Goal: Information Seeking & Learning: Learn about a topic

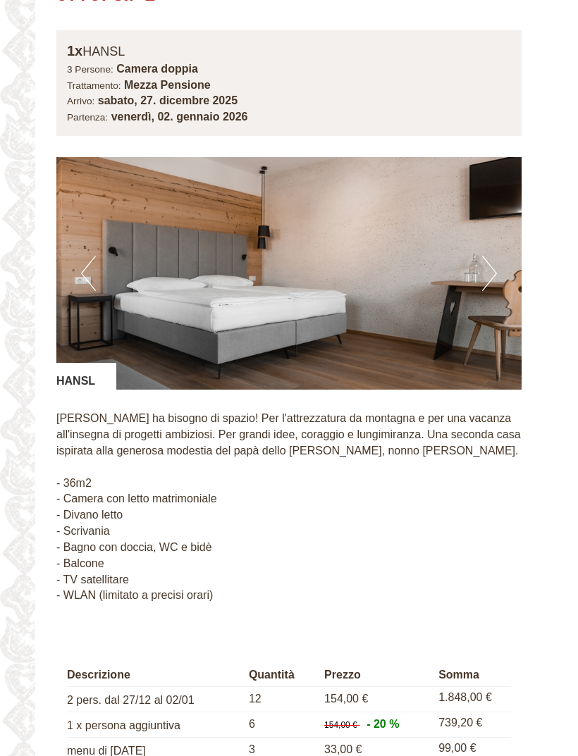
scroll to position [973, 0]
click at [486, 263] on button "Next" at bounding box center [489, 273] width 15 height 35
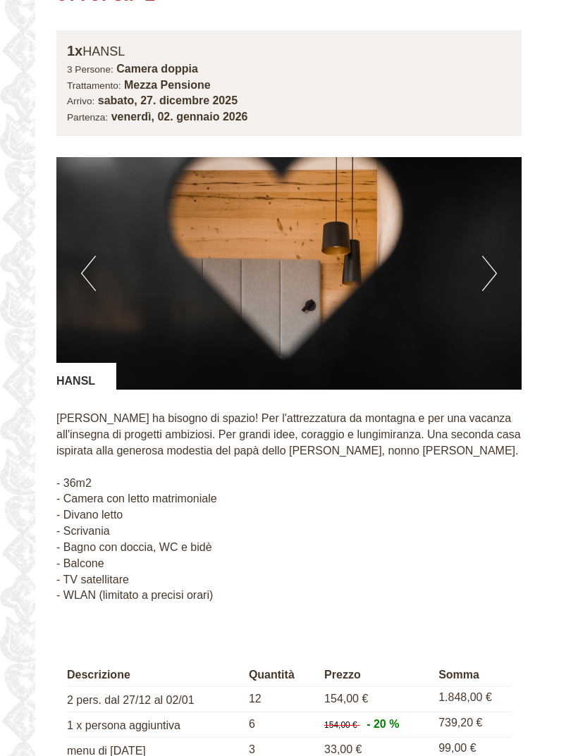
click at [492, 260] on button "Next" at bounding box center [489, 273] width 15 height 35
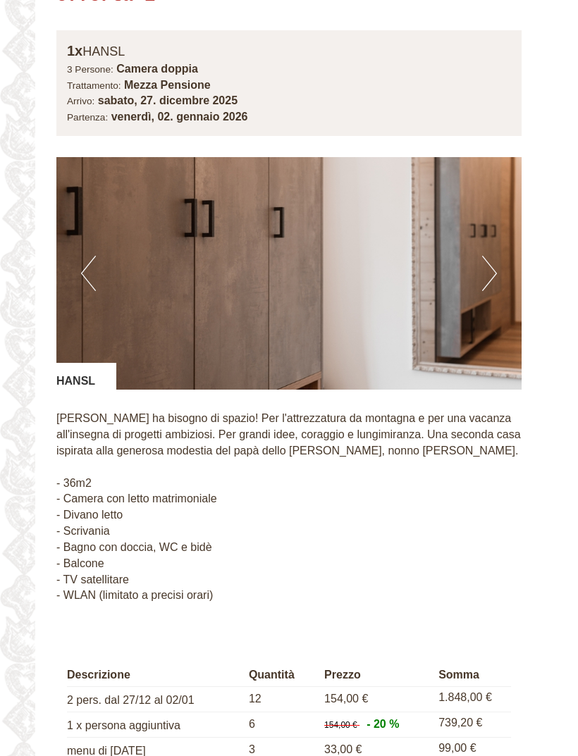
click at [498, 253] on img at bounding box center [288, 273] width 465 height 232
click at [488, 256] on button "Next" at bounding box center [489, 273] width 15 height 35
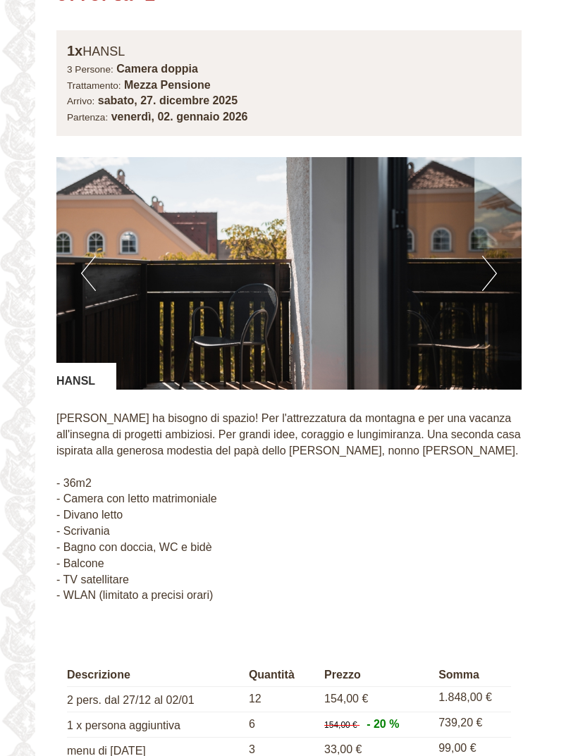
click at [487, 262] on button "Next" at bounding box center [489, 273] width 15 height 35
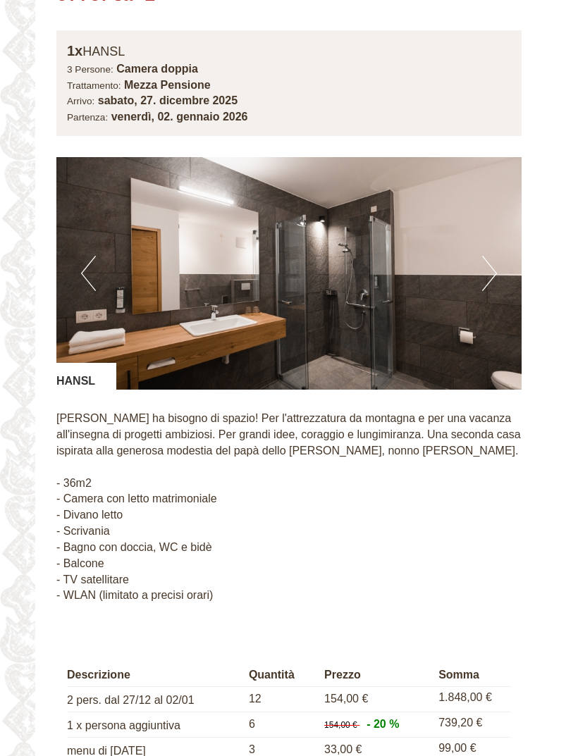
scroll to position [962, 0]
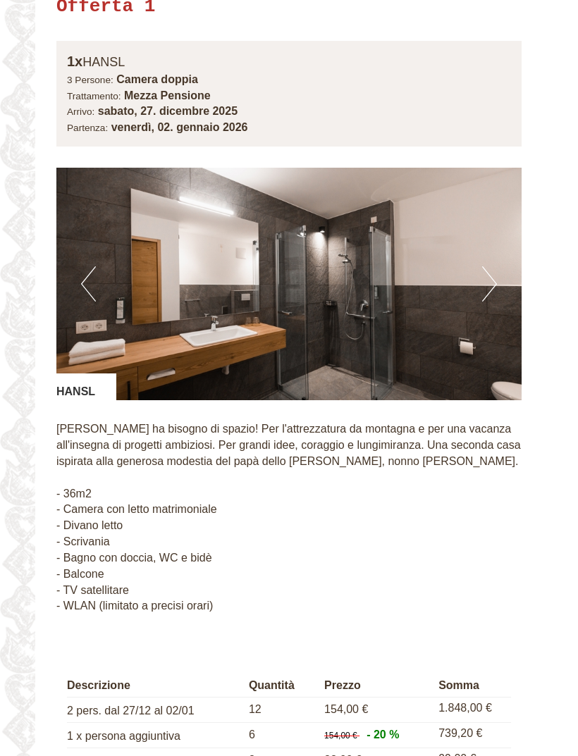
click at [493, 270] on button "Next" at bounding box center [489, 283] width 15 height 35
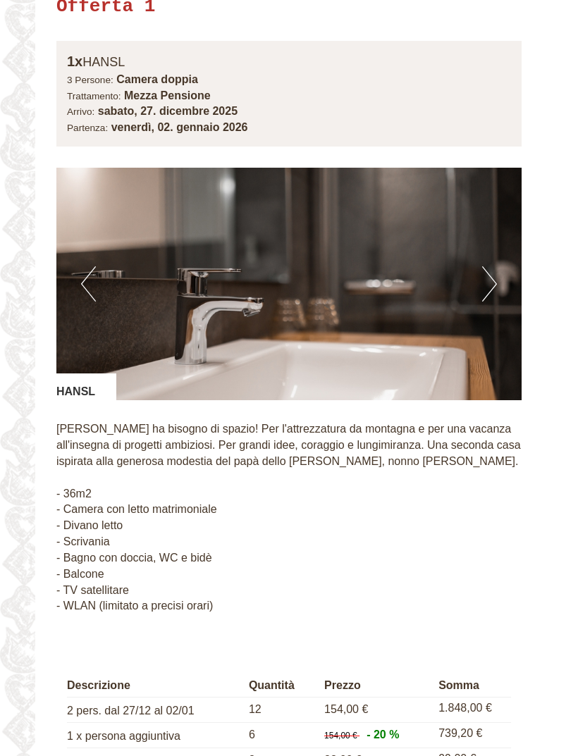
click at [485, 275] on button "Next" at bounding box center [489, 283] width 15 height 35
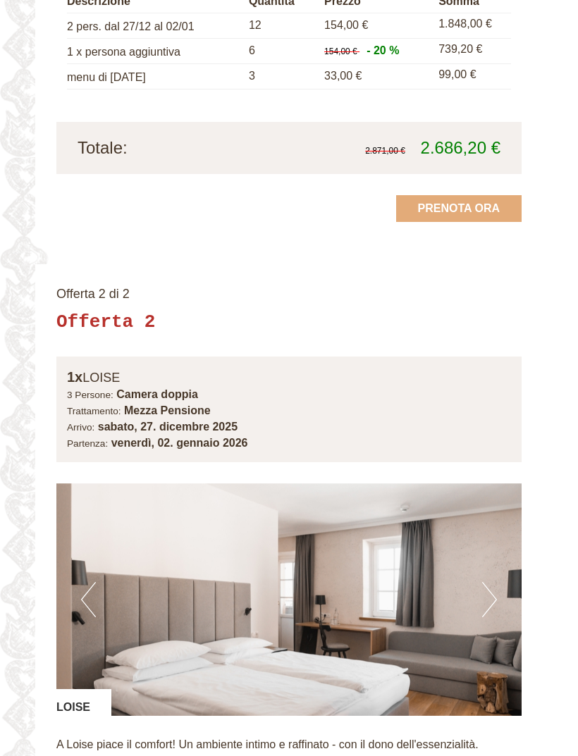
scroll to position [1664, 0]
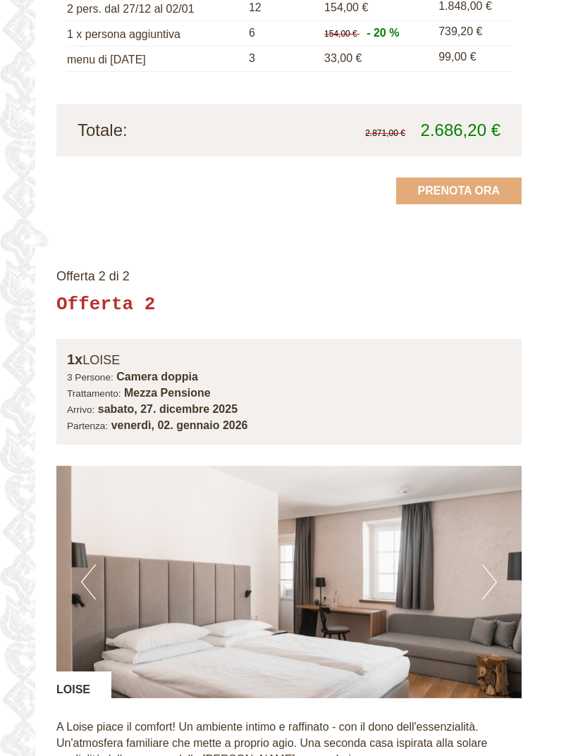
click at [499, 542] on img at bounding box center [288, 582] width 465 height 232
click at [489, 564] on button "Next" at bounding box center [489, 581] width 15 height 35
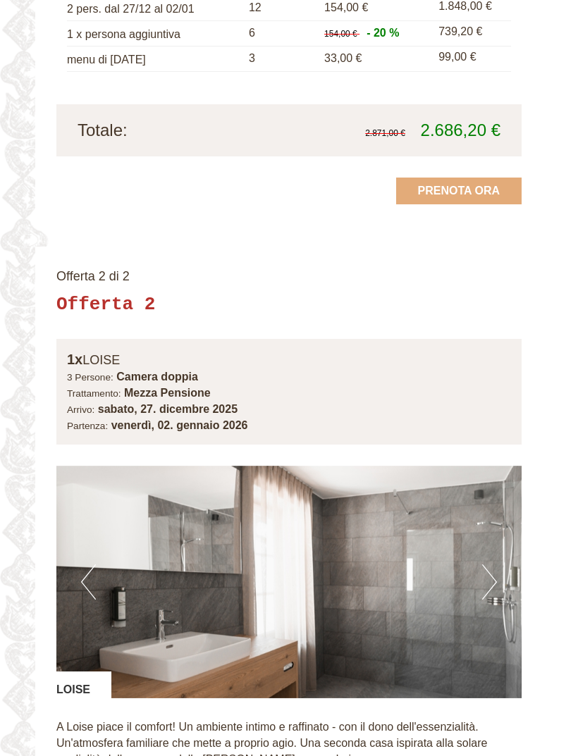
click at [488, 564] on button "Next" at bounding box center [489, 581] width 15 height 35
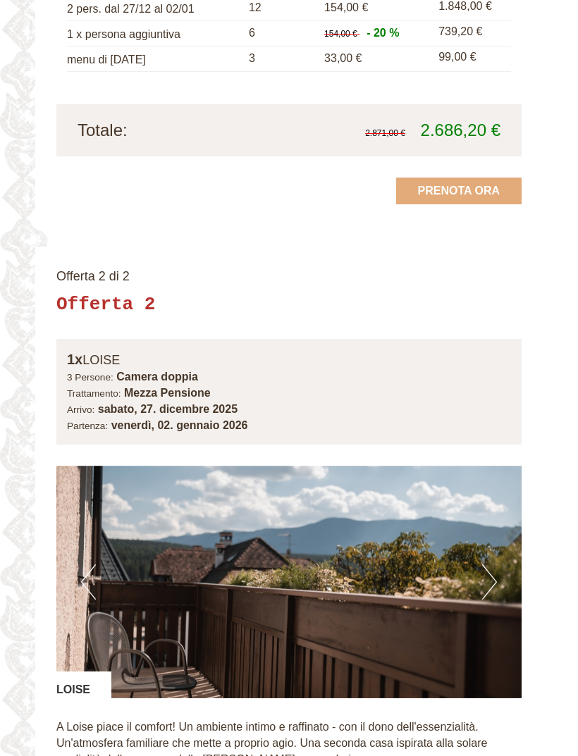
click at [485, 564] on button "Next" at bounding box center [489, 581] width 15 height 35
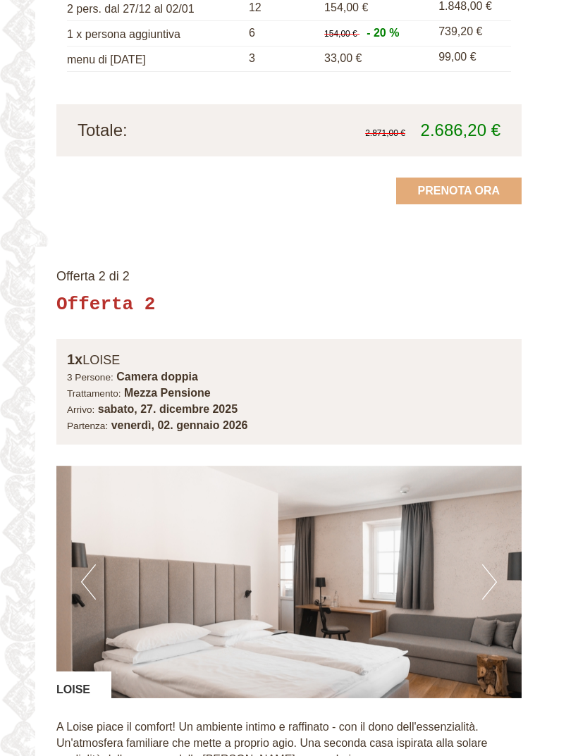
click at [499, 545] on img at bounding box center [288, 582] width 465 height 232
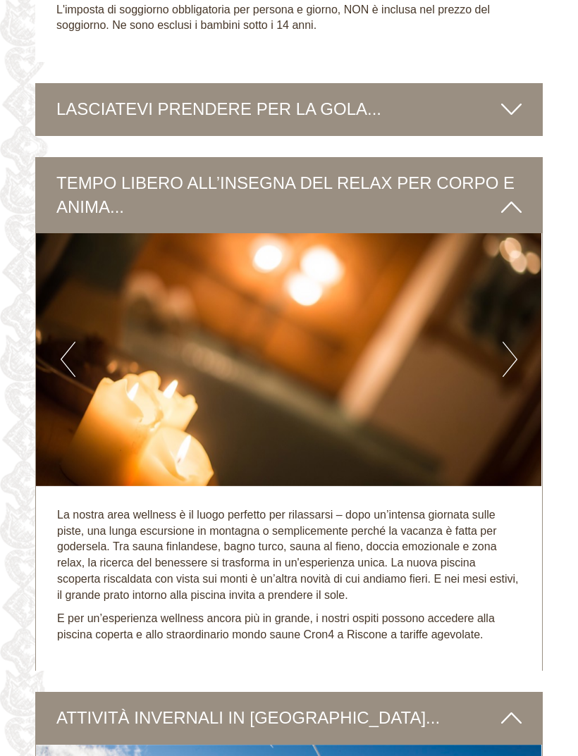
scroll to position [2929, 0]
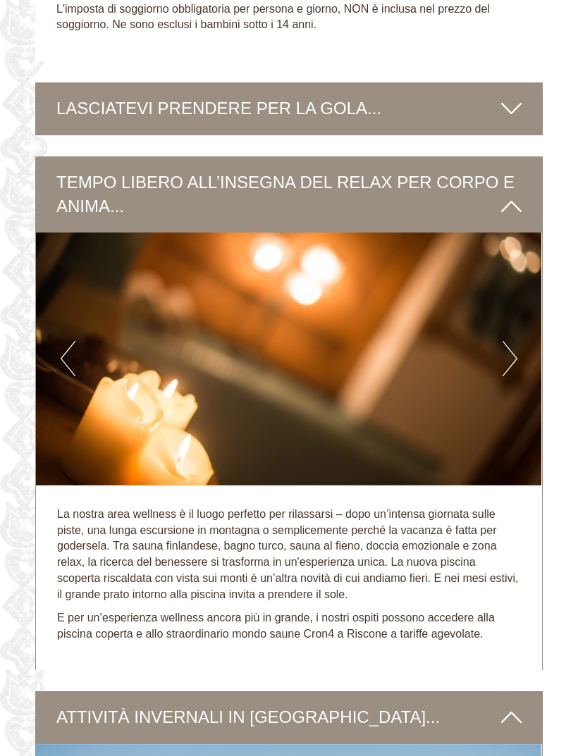
click at [517, 323] on img at bounding box center [288, 358] width 505 height 253
click at [504, 341] on button "Next" at bounding box center [509, 358] width 15 height 35
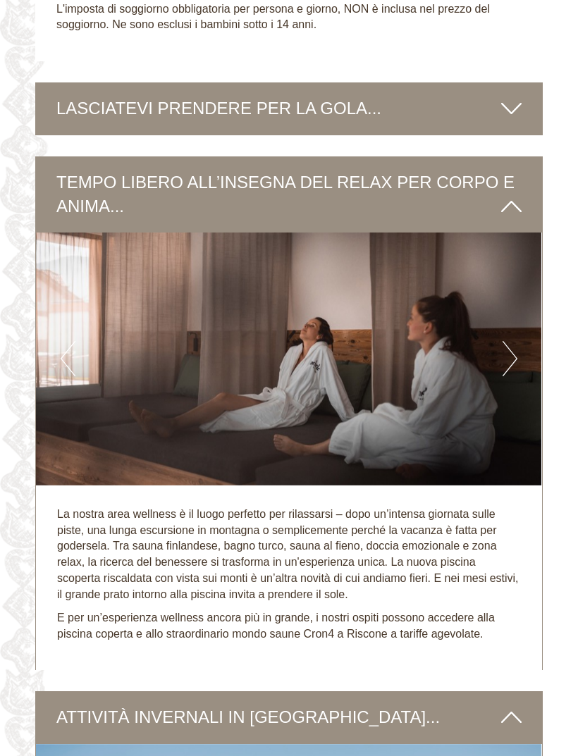
click at [504, 341] on button "Next" at bounding box center [509, 358] width 15 height 35
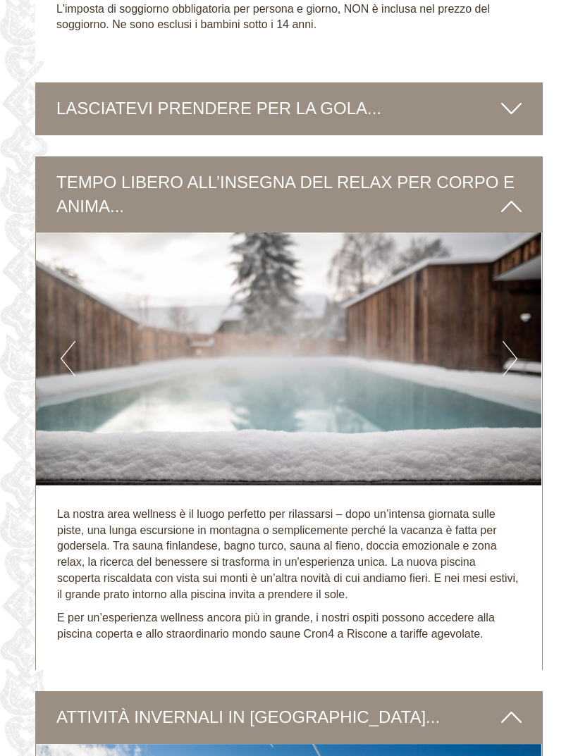
click at [499, 326] on img at bounding box center [288, 358] width 505 height 253
click at [507, 341] on button "Next" at bounding box center [509, 358] width 15 height 35
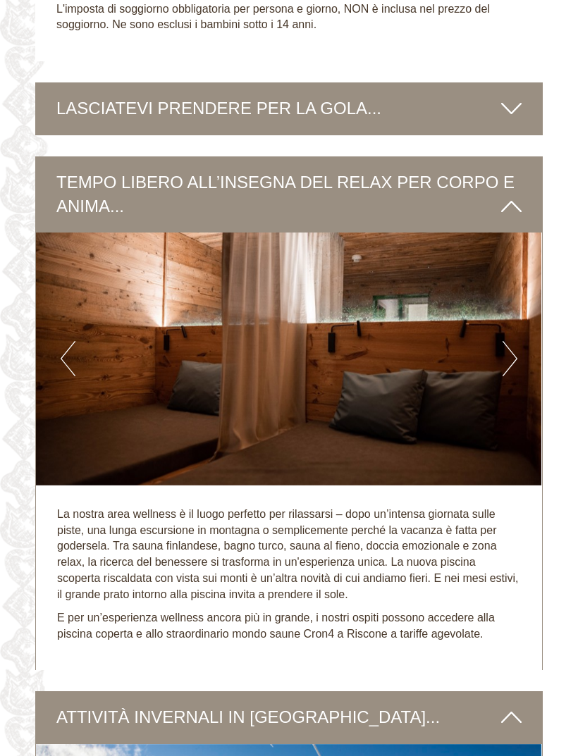
click at [511, 341] on button "Next" at bounding box center [509, 358] width 15 height 35
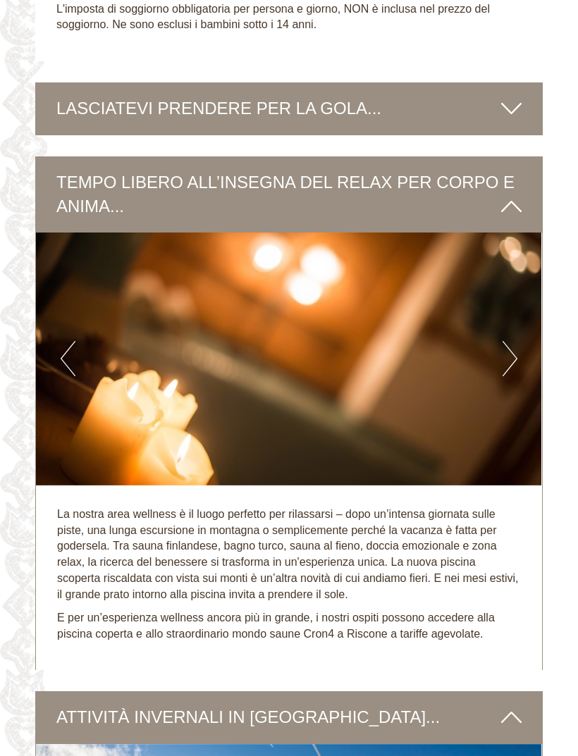
click at [504, 341] on button "Next" at bounding box center [509, 358] width 15 height 35
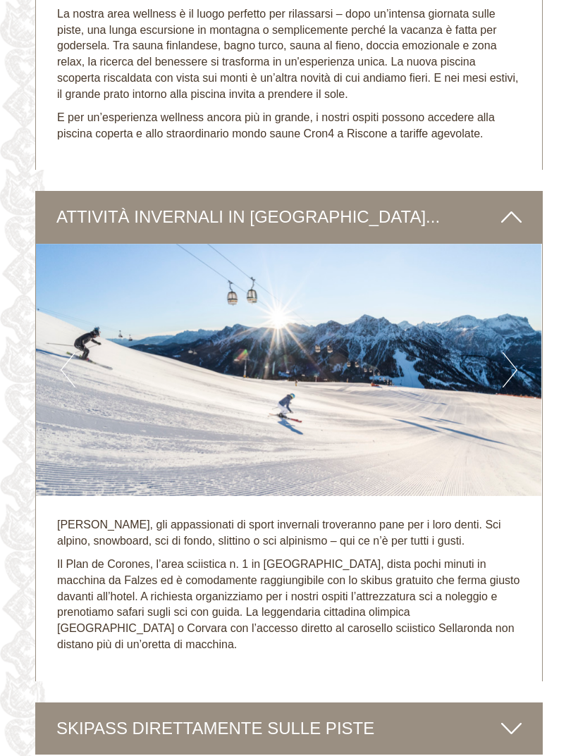
scroll to position [3431, 0]
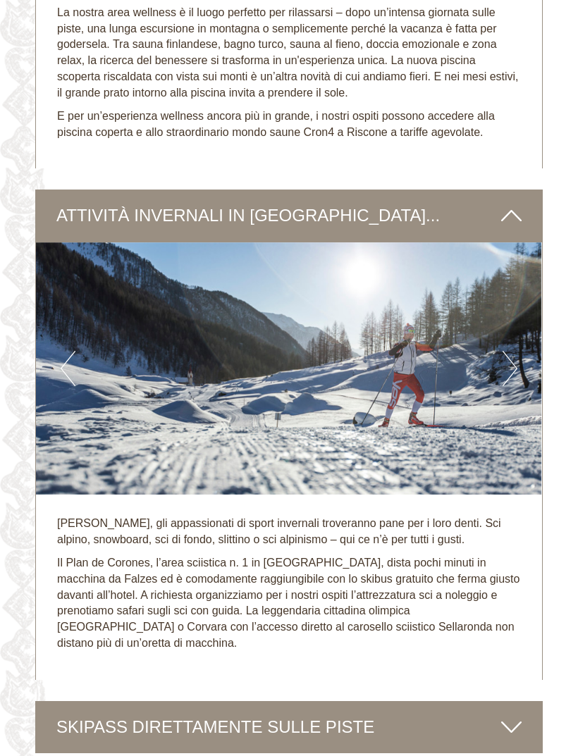
click at [374, 615] on div "[PERSON_NAME], gli appassionati di sport invernali troveranno pane per i loro d…" at bounding box center [289, 586] width 506 height 185
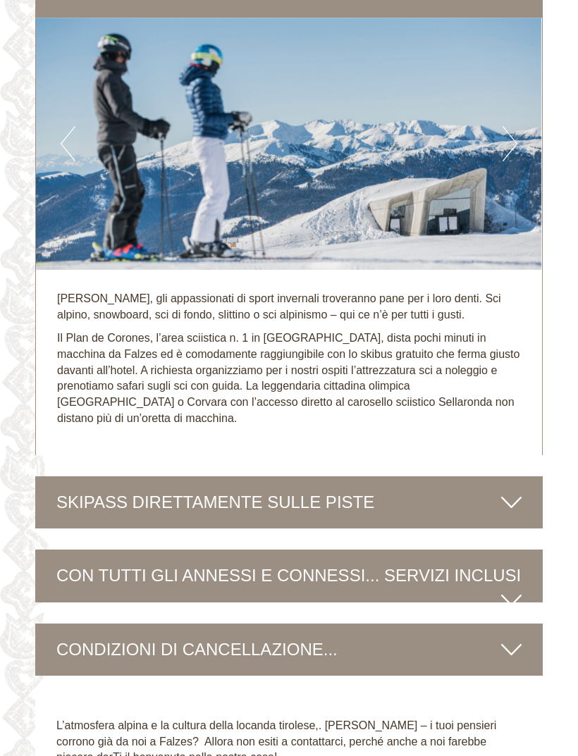
scroll to position [3655, 0]
click at [506, 490] on icon at bounding box center [511, 502] width 20 height 24
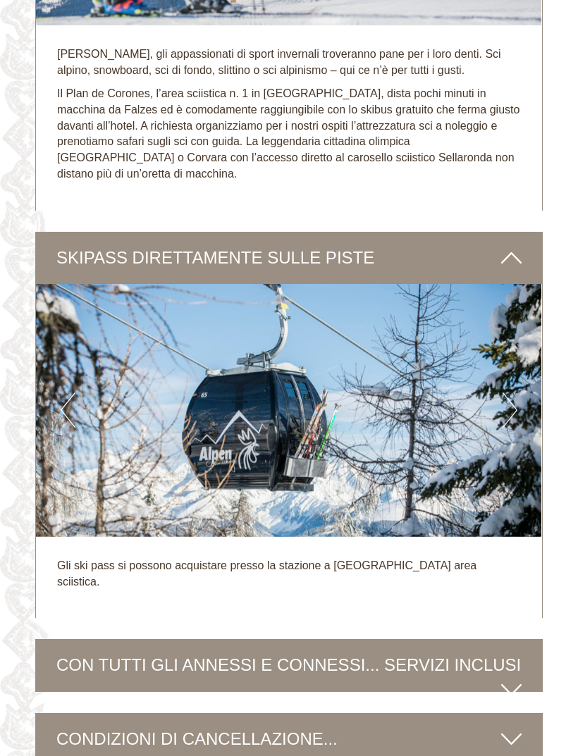
scroll to position [3900, 0]
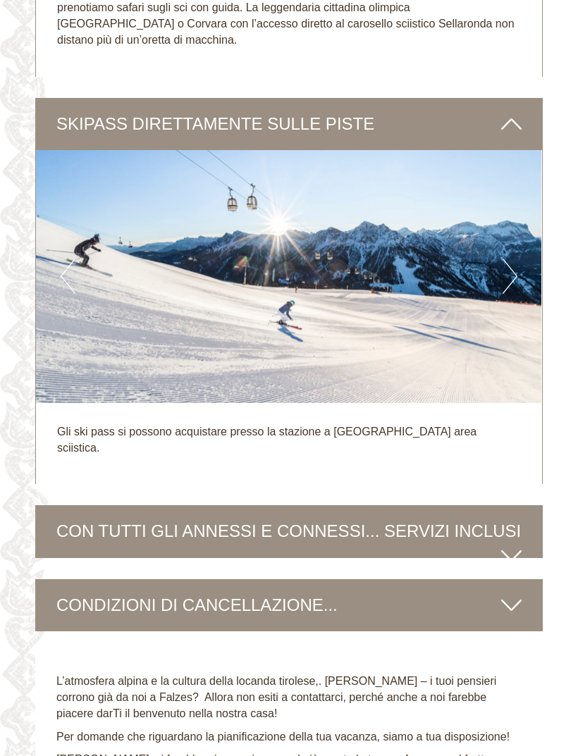
click at [516, 544] on icon at bounding box center [511, 556] width 20 height 24
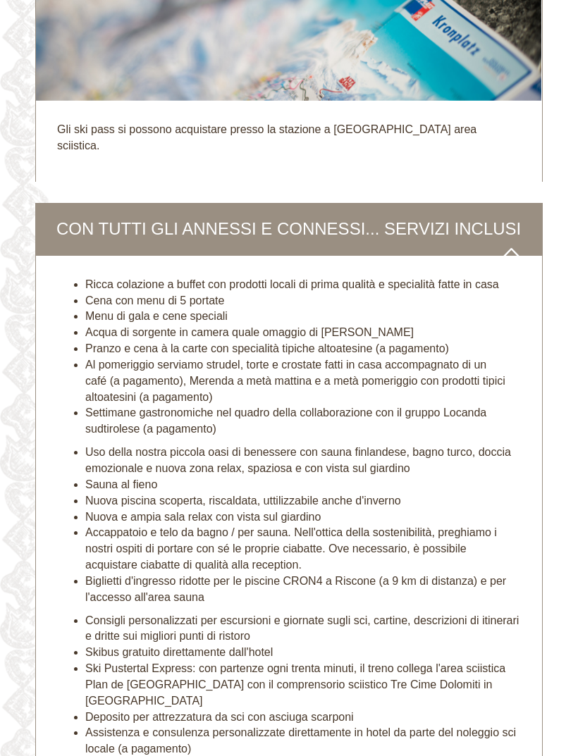
scroll to position [4336, 0]
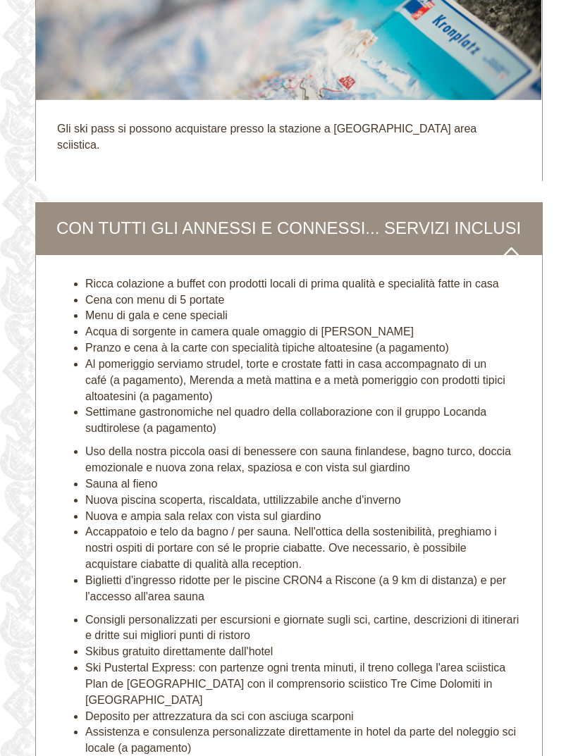
click at [389, 524] on li "Accappatoio e telo da bagno / per sauna. Nell'ottica della sostenibilità, pregh…" at bounding box center [302, 548] width 435 height 49
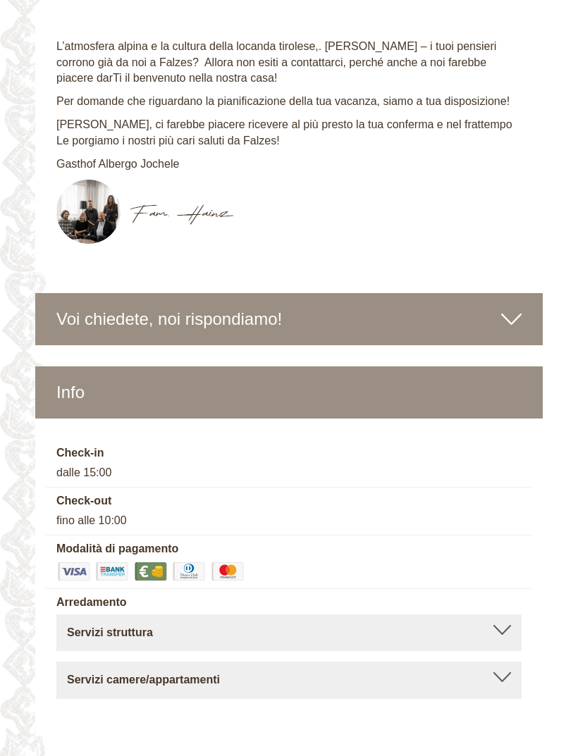
scroll to position [5384, 0]
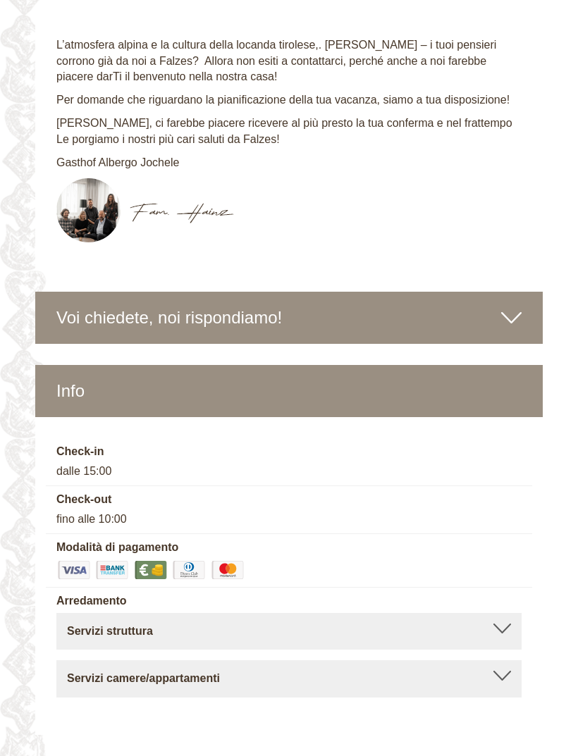
click at [505, 613] on div "Servizi struttura [GEOGRAPHIC_DATA], Sala relax comune, [GEOGRAPHIC_DATA], [GEO…" at bounding box center [288, 631] width 465 height 37
click at [496, 623] on div at bounding box center [502, 628] width 18 height 10
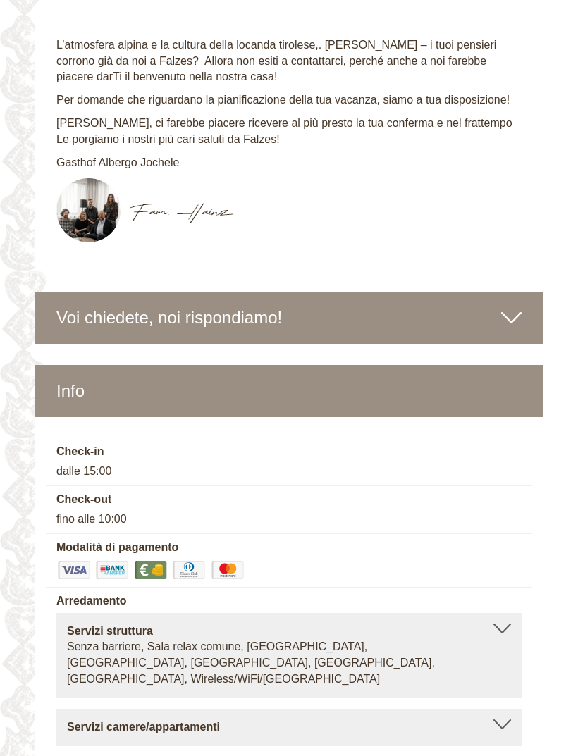
click at [495, 719] on div at bounding box center [502, 724] width 18 height 10
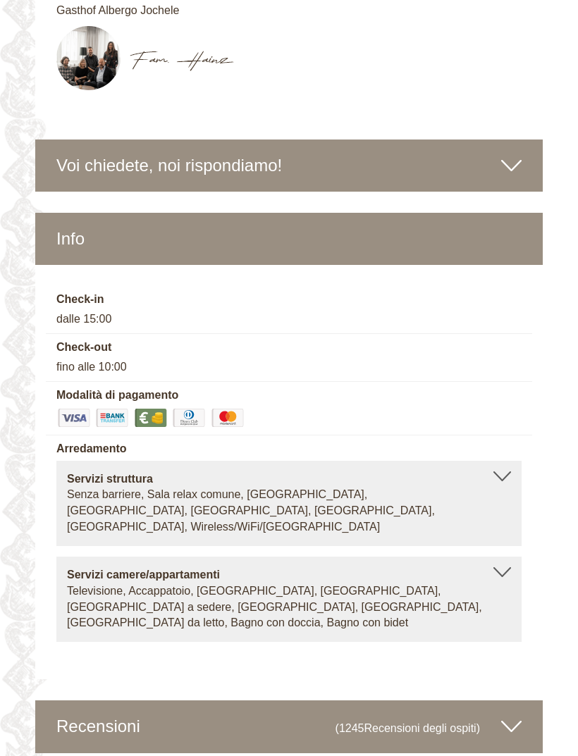
scroll to position [5549, 0]
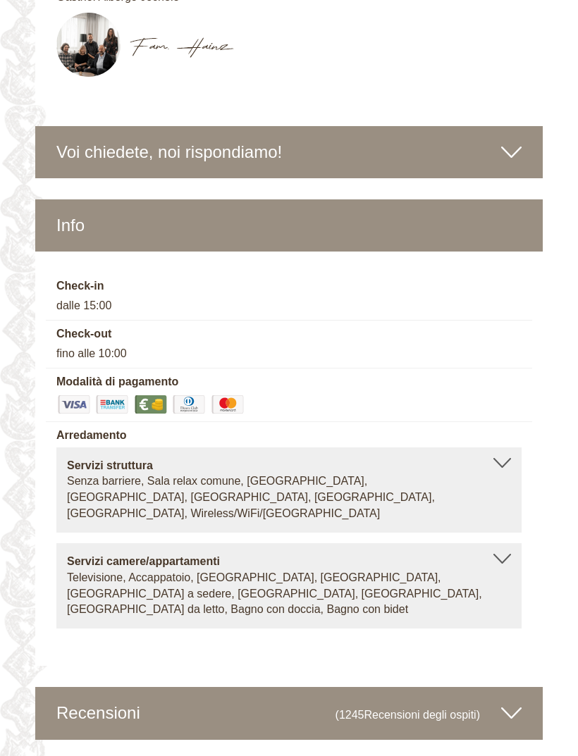
click at [506, 701] on icon at bounding box center [511, 713] width 20 height 24
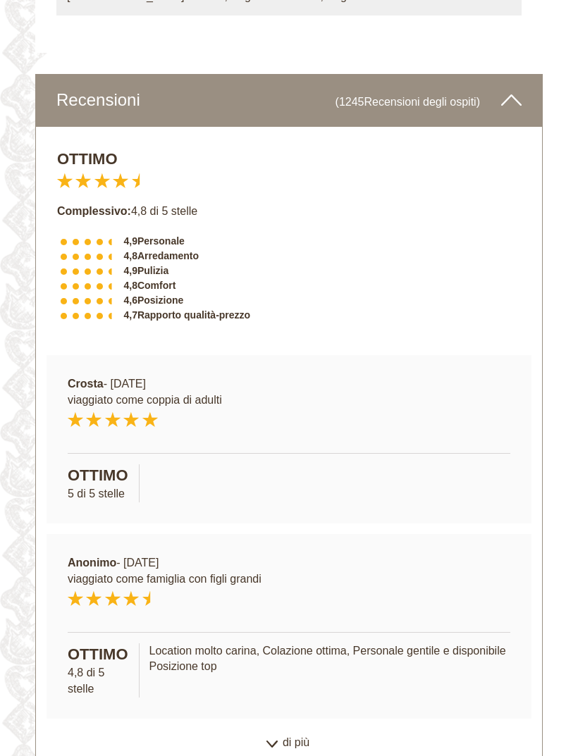
scroll to position [6192, 0]
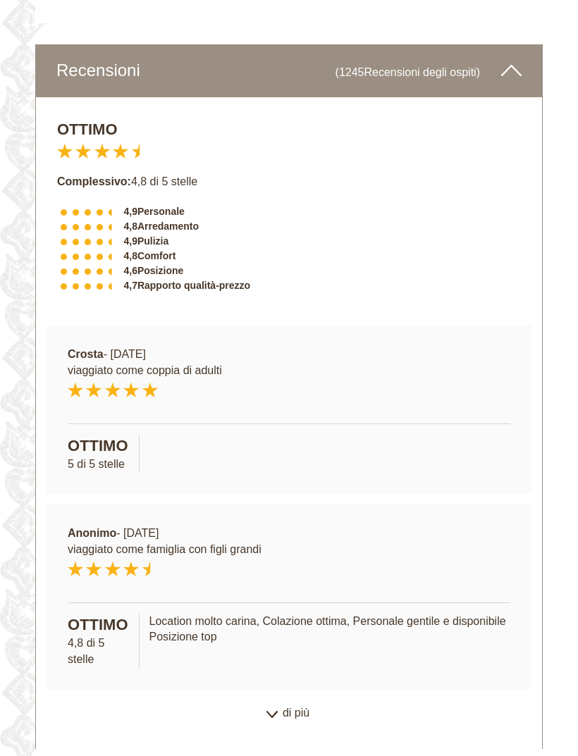
click at [282, 699] on div "di più" at bounding box center [289, 712] width 506 height 27
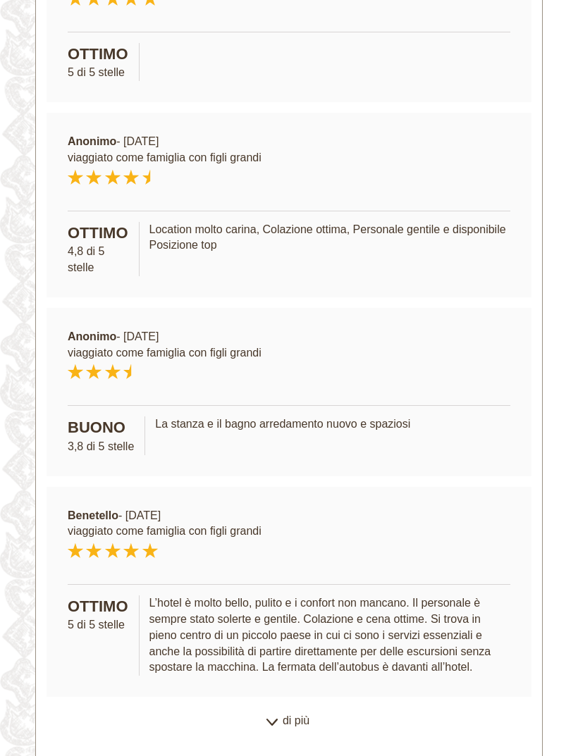
scroll to position [6584, 0]
click at [278, 706] on div "di più" at bounding box center [289, 719] width 506 height 27
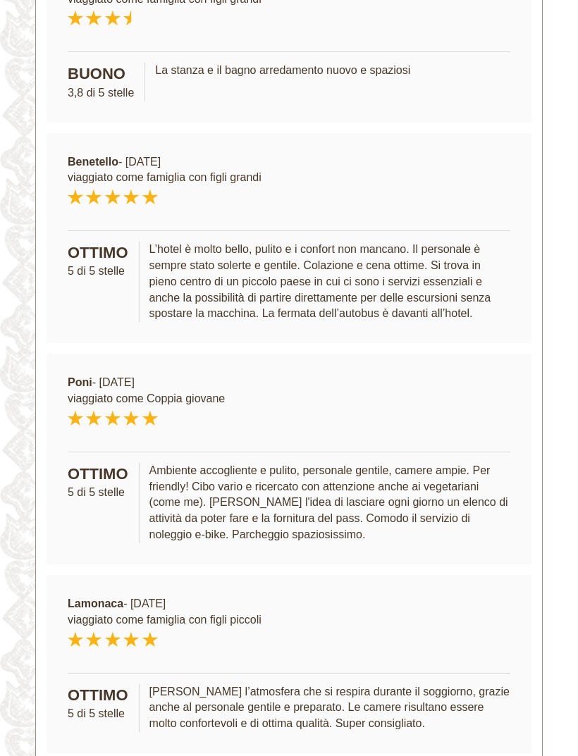
scroll to position [6937, 0]
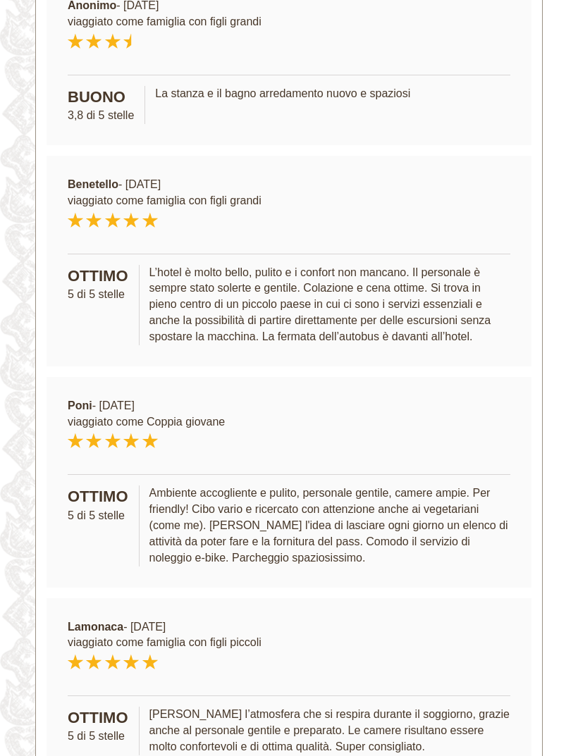
scroll to position [6330, 0]
